Goal: Task Accomplishment & Management: Manage account settings

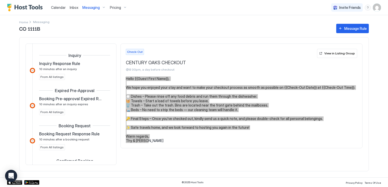
scroll to position [285, 0]
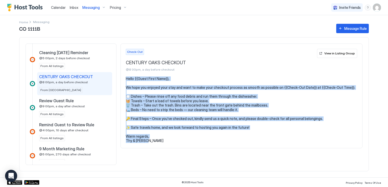
click at [85, 7] on span "Messaging" at bounding box center [90, 7] width 17 height 5
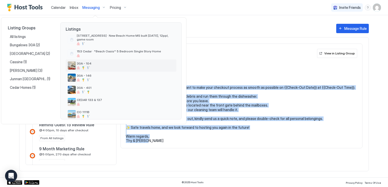
scroll to position [25, 0]
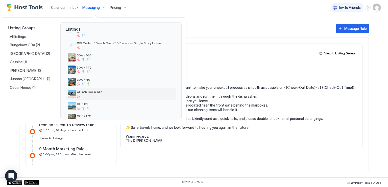
click at [111, 91] on span "CEDAR 133 & 137" at bounding box center [126, 92] width 98 height 4
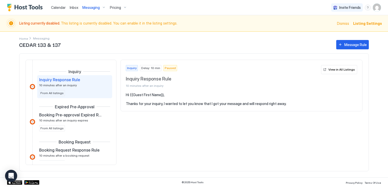
click at [93, 8] on span "Messaging" at bounding box center [90, 7] width 17 height 5
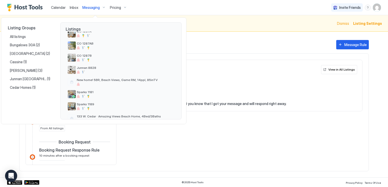
scroll to position [144, 0]
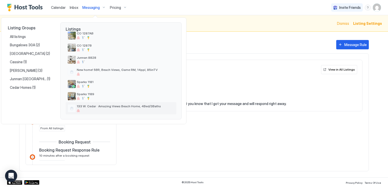
click at [149, 105] on span "133 W. Cedar · Amazing Views Beach Home, 4Bed/3Baths" at bounding box center [126, 106] width 98 height 4
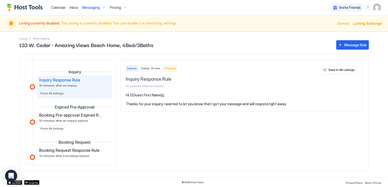
click at [61, 7] on span "Calendar" at bounding box center [58, 7] width 15 height 4
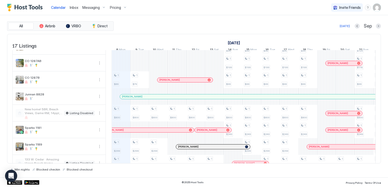
scroll to position [182, 0]
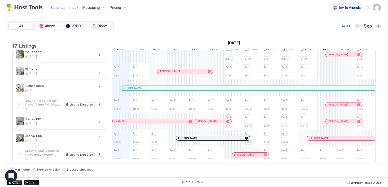
click at [98, 152] on button "More options" at bounding box center [100, 154] width 6 height 6
click at [90, 175] on span "Listing Settings" at bounding box center [91, 174] width 23 height 4
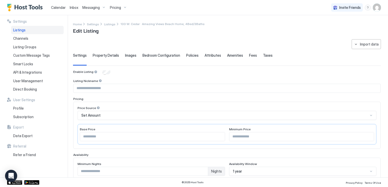
click at [146, 90] on input "Input Field" at bounding box center [227, 88] width 307 height 9
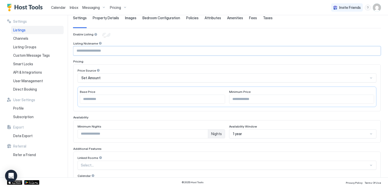
scroll to position [25, 0]
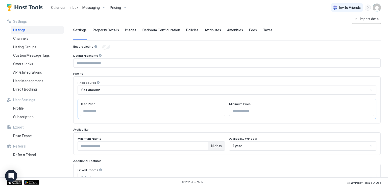
click at [106, 29] on span "Property Details" at bounding box center [106, 30] width 26 height 5
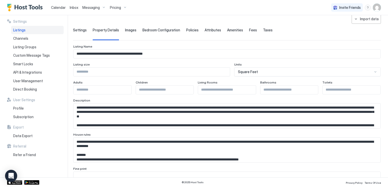
click at [29, 30] on div "Listings" at bounding box center [37, 30] width 53 height 9
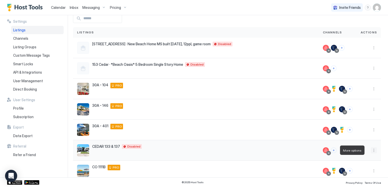
click at [371, 151] on button "More options" at bounding box center [374, 150] width 6 height 6
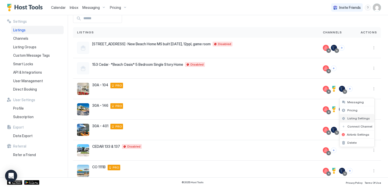
click at [357, 119] on span "Listing Settings" at bounding box center [359, 118] width 23 height 4
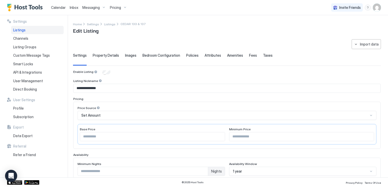
click at [104, 56] on span "Property Details" at bounding box center [106, 55] width 26 height 5
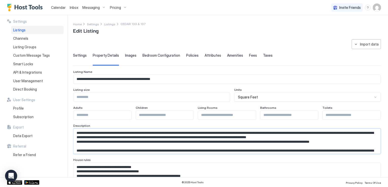
click at [137, 139] on textarea "Input Field" at bounding box center [225, 141] width 303 height 25
click at [182, 138] on textarea "Input Field" at bounding box center [225, 141] width 303 height 25
click at [148, 147] on textarea "Input Field" at bounding box center [225, 141] width 303 height 25
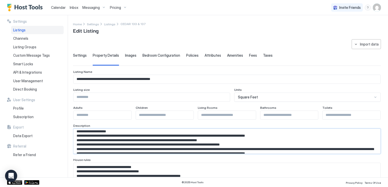
scroll to position [109, 0]
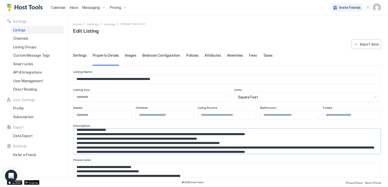
drag, startPoint x: 77, startPoint y: 136, endPoint x: 230, endPoint y: 141, distance: 152.5
click at [230, 141] on textarea "Input Field" at bounding box center [225, 141] width 303 height 25
click at [103, 143] on textarea "Input Field" at bounding box center [225, 141] width 303 height 25
click at [220, 150] on textarea "Input Field" at bounding box center [225, 141] width 303 height 25
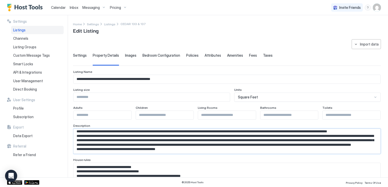
scroll to position [196, 0]
drag, startPoint x: 76, startPoint y: 138, endPoint x: 232, endPoint y: 155, distance: 156.4
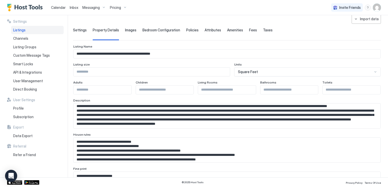
click at [87, 156] on textarea "Input Field" at bounding box center [225, 150] width 303 height 25
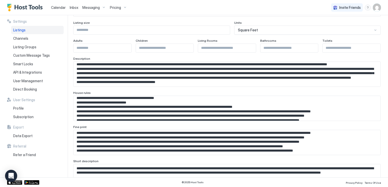
scroll to position [76, 0]
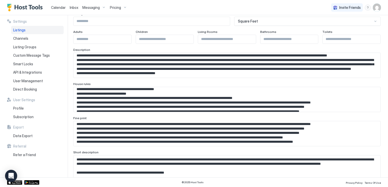
click at [156, 141] on textarea "Input Field" at bounding box center [225, 133] width 303 height 25
drag, startPoint x: 121, startPoint y: 141, endPoint x: 134, endPoint y: 140, distance: 12.7
click at [134, 140] on textarea "Input Field" at bounding box center [225, 133] width 303 height 25
click at [139, 136] on textarea "Input Field" at bounding box center [225, 133] width 303 height 25
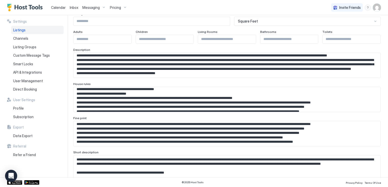
scroll to position [171, 0]
click at [112, 136] on textarea "Input Field" at bounding box center [225, 133] width 303 height 25
click at [121, 101] on textarea "Input Field" at bounding box center [225, 99] width 303 height 25
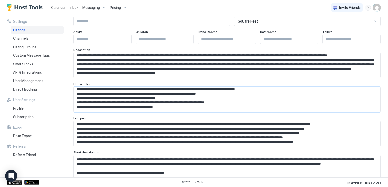
scroll to position [11, 0]
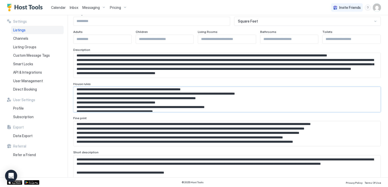
drag, startPoint x: 78, startPoint y: 96, endPoint x: 221, endPoint y: 96, distance: 143.9
click at [221, 96] on textarea "Input Field" at bounding box center [225, 99] width 303 height 25
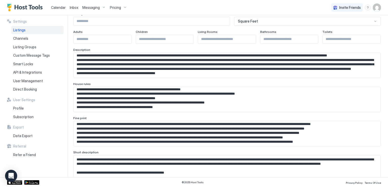
click at [88, 94] on textarea "Input Field" at bounding box center [225, 99] width 303 height 25
drag, startPoint x: 83, startPoint y: 93, endPoint x: 270, endPoint y: 95, distance: 187.1
click at [270, 95] on textarea "Input Field" at bounding box center [225, 99] width 303 height 25
paste textarea "Input Field"
type textarea "**********"
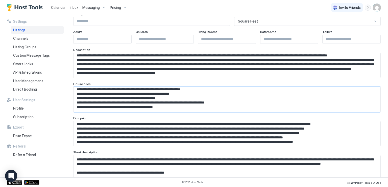
click at [114, 127] on textarea "Input Field" at bounding box center [225, 133] width 303 height 25
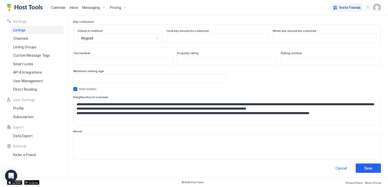
scroll to position [470, 0]
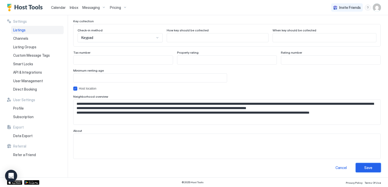
click at [365, 166] on div "Save" at bounding box center [369, 167] width 8 height 5
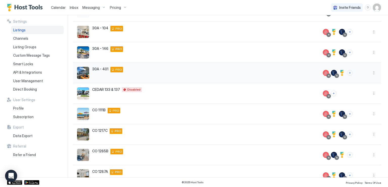
scroll to position [57, 0]
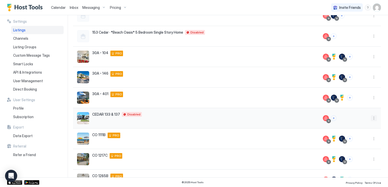
click at [371, 118] on button "More options" at bounding box center [374, 118] width 6 height 6
click at [358, 140] on span "Listing Settings" at bounding box center [359, 141] width 23 height 4
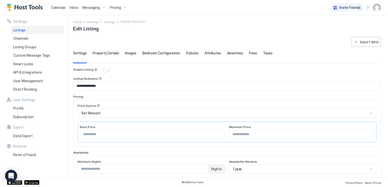
click at [116, 32] on div "**********" at bounding box center [230, 96] width 315 height 162
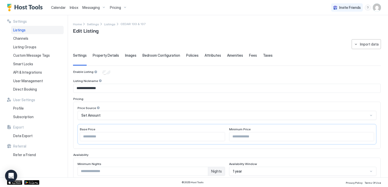
click at [115, 55] on span "Property Details" at bounding box center [106, 55] width 26 height 5
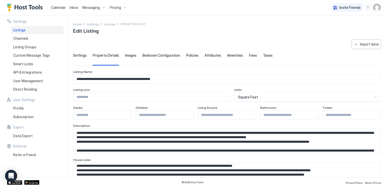
click at [127, 56] on span "Images" at bounding box center [130, 55] width 11 height 5
